Goal: Transaction & Acquisition: Purchase product/service

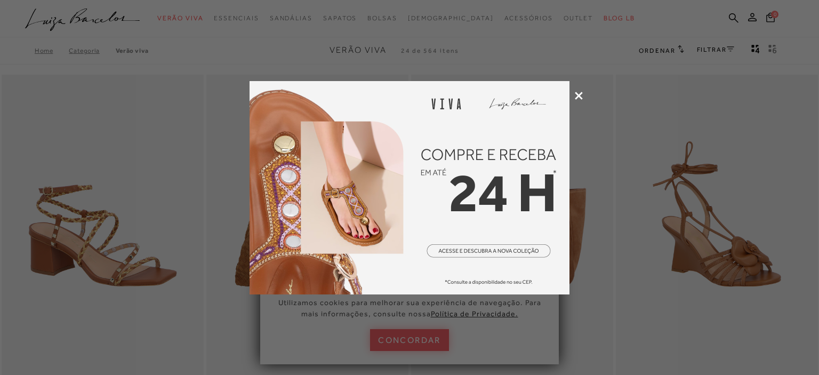
click at [578, 94] on icon at bounding box center [579, 96] width 8 height 8
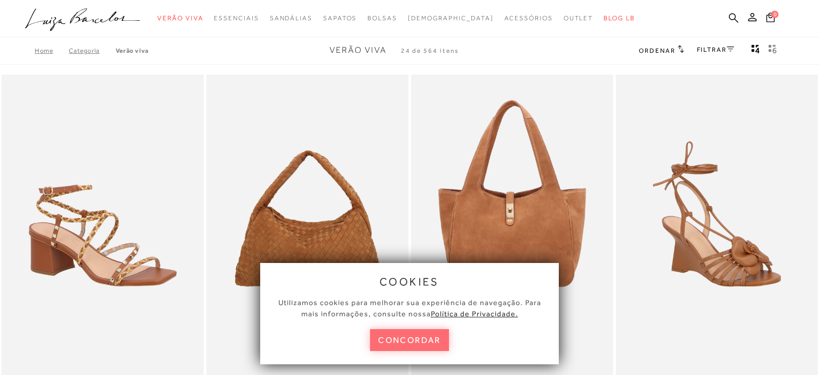
click at [415, 340] on button "concordar" at bounding box center [409, 340] width 79 height 22
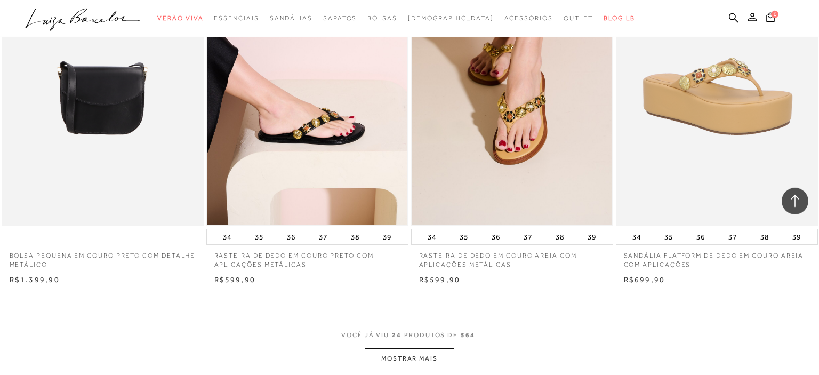
scroll to position [2023, 0]
click at [419, 364] on button "MOSTRAR MAIS" at bounding box center [410, 358] width 90 height 21
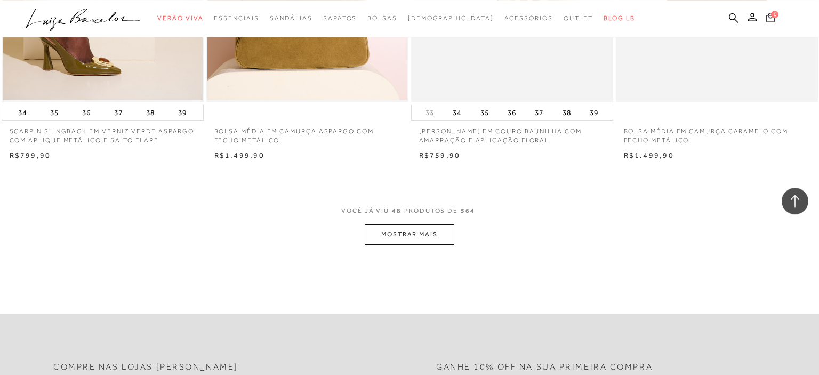
scroll to position [4382, 0]
click at [428, 232] on button "MOSTRAR MAIS" at bounding box center [410, 233] width 90 height 21
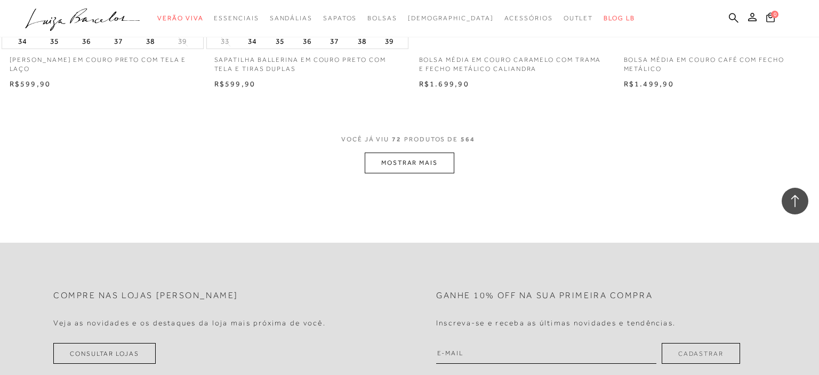
scroll to position [6688, 0]
click at [421, 166] on button "MOSTRAR MAIS" at bounding box center [410, 162] width 90 height 21
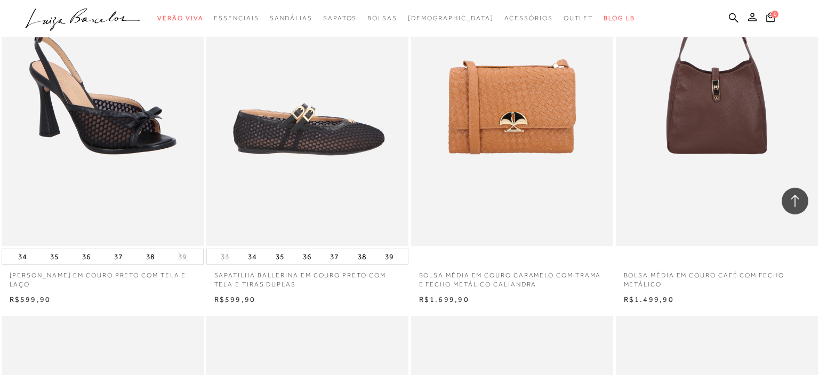
scroll to position [6463, 0]
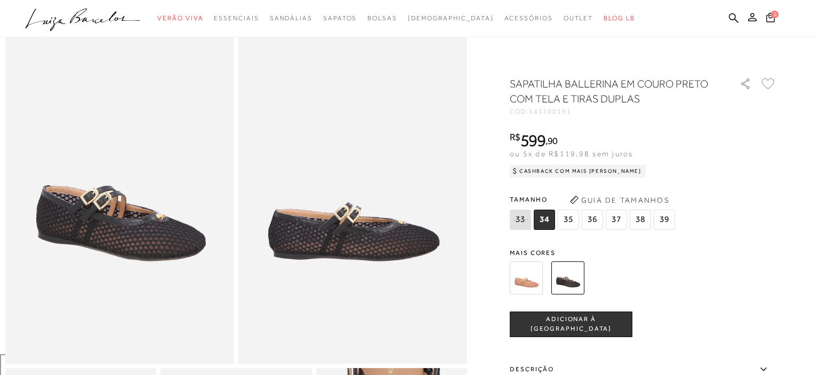
scroll to position [55, 0]
click at [564, 220] on span "35" at bounding box center [568, 219] width 21 height 20
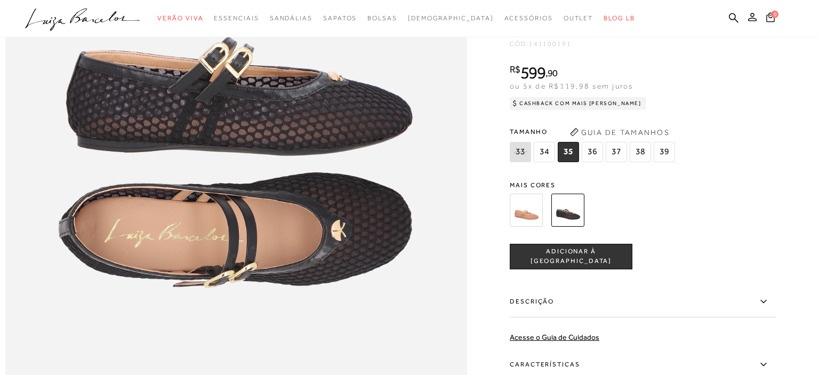
scroll to position [853, 0]
